Goal: Task Accomplishment & Management: Use online tool/utility

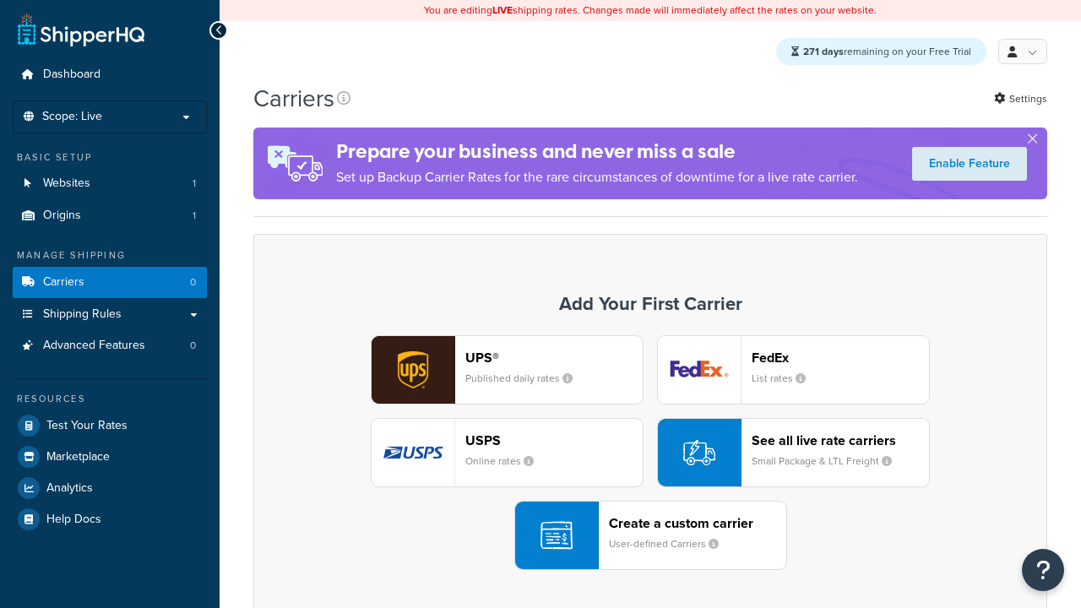
click at [650, 453] on div "UPS® Published daily rates FedEx List rates USPS Online rates See all live rate…" at bounding box center [650, 452] width 758 height 235
click at [650, 536] on div "Create a custom carrier User-defined Carriers" at bounding box center [697, 535] width 177 height 41
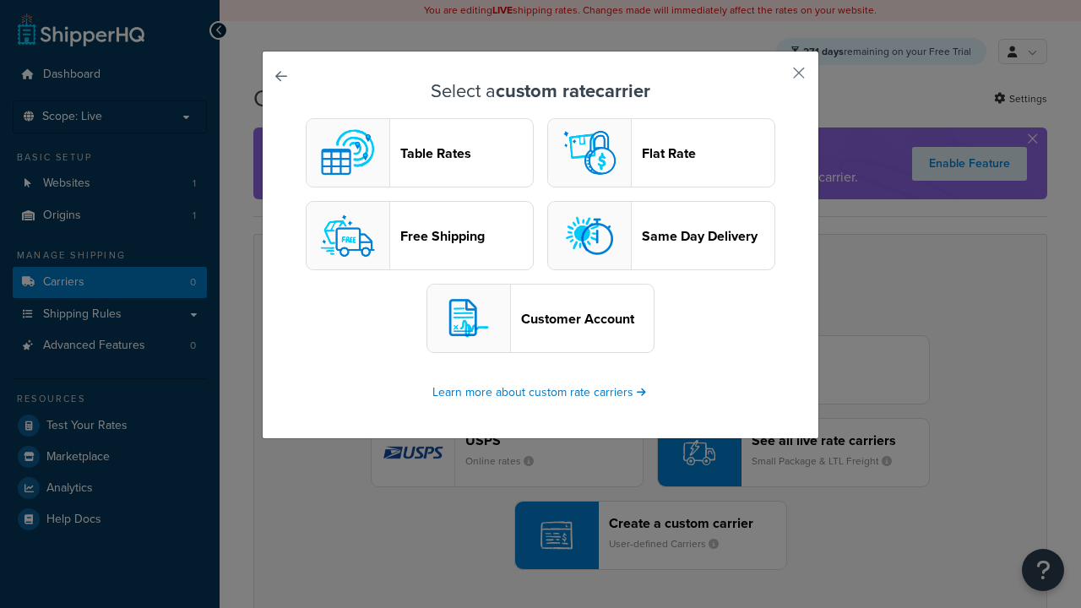
click at [420, 154] on header "Table Rates" at bounding box center [466, 153] width 133 height 16
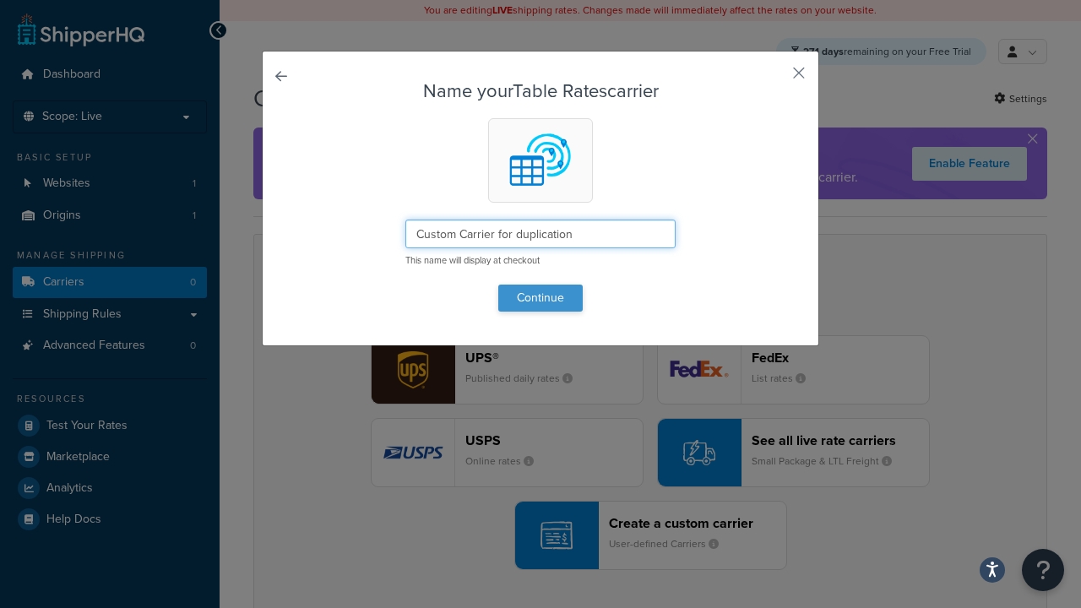
type input "Custom Carrier for duplication"
click at [540, 297] on button "Continue" at bounding box center [540, 298] width 84 height 27
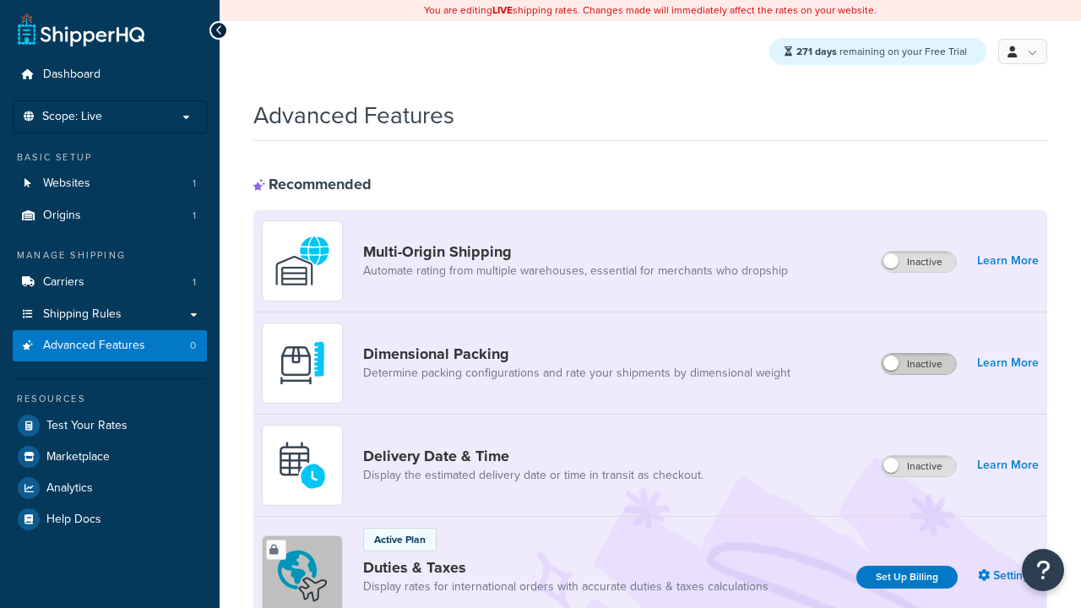
click at [919, 365] on label "Inactive" at bounding box center [918, 364] width 74 height 20
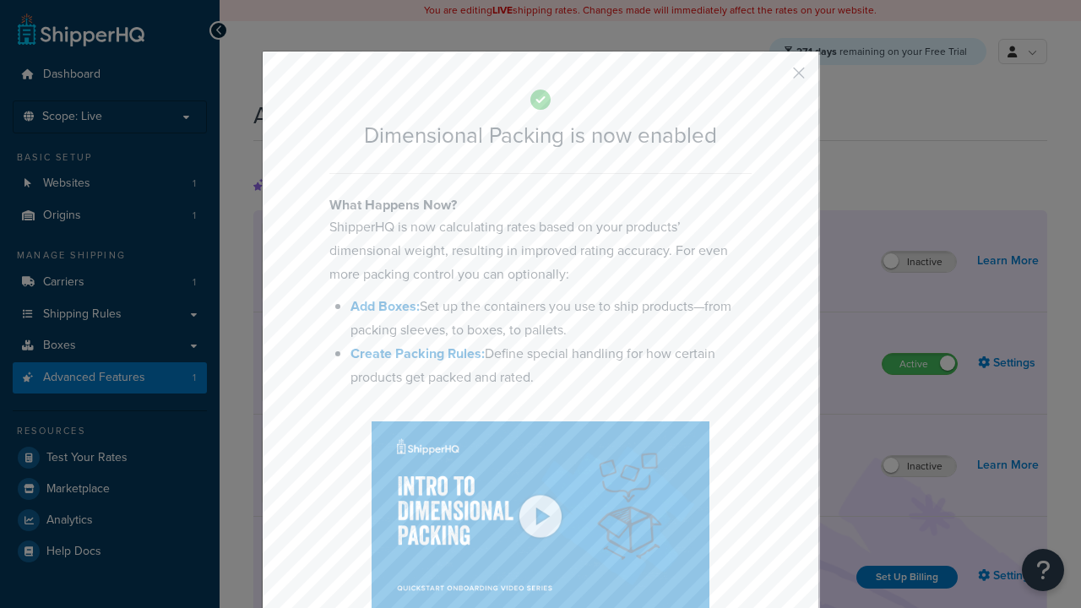
click at [773, 77] on button "button" at bounding box center [774, 79] width 4 height 4
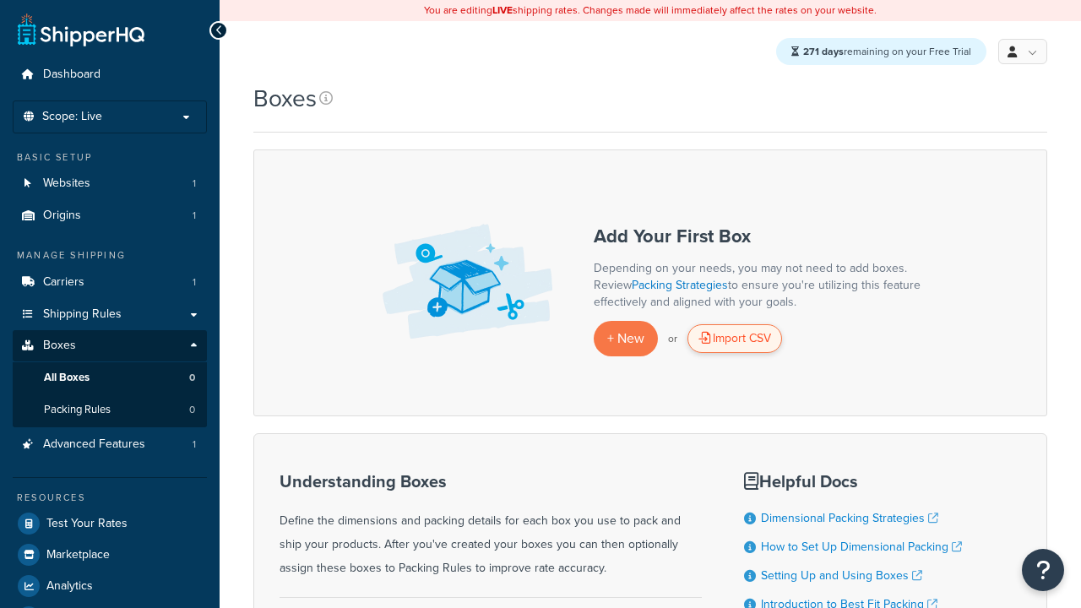
click at [735, 339] on div "Import CSV" at bounding box center [734, 338] width 95 height 29
